Goal: Task Accomplishment & Management: Use online tool/utility

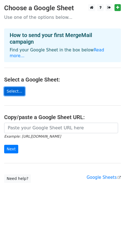
click at [9, 87] on link "Select..." at bounding box center [14, 91] width 21 height 9
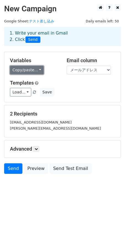
click at [35, 68] on link "Copy/paste..." at bounding box center [27, 70] width 34 height 9
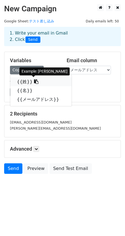
click at [35, 82] on link "{{姓}}" at bounding box center [40, 82] width 61 height 9
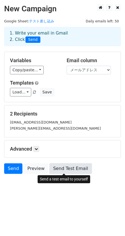
click at [63, 169] on link "Send Test Email" at bounding box center [71, 169] width 42 height 11
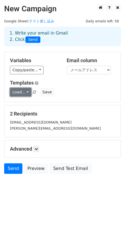
click at [25, 93] on link "Load..." at bounding box center [20, 92] width 21 height 9
click at [38, 148] on icon at bounding box center [36, 149] width 3 height 3
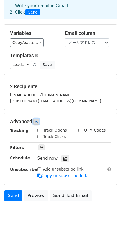
scroll to position [28, 0]
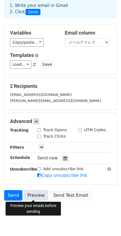
click at [35, 197] on link "Preview" at bounding box center [36, 196] width 24 height 11
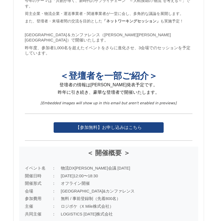
scroll to position [666, 0]
